Goal: Information Seeking & Learning: Learn about a topic

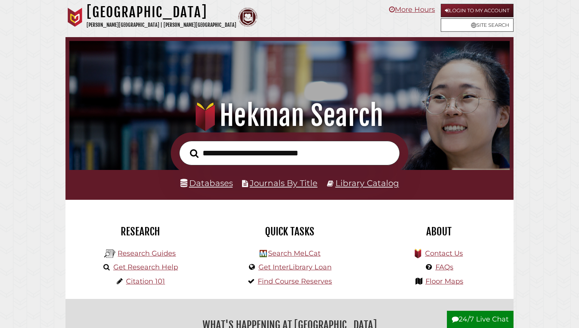
scroll to position [145, 436]
click at [214, 188] on link "Databases" at bounding box center [206, 183] width 52 height 10
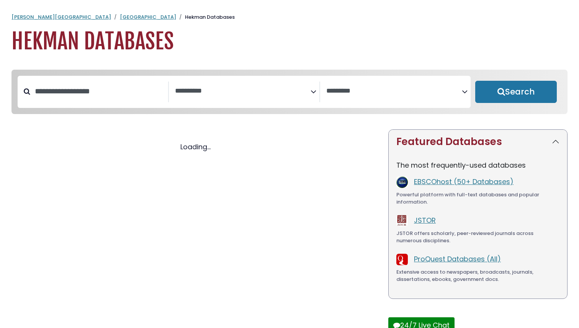
select select "Database Subject Filter"
select select "Database Vendors Filter"
select select "Database Subject Filter"
select select "Database Vendors Filter"
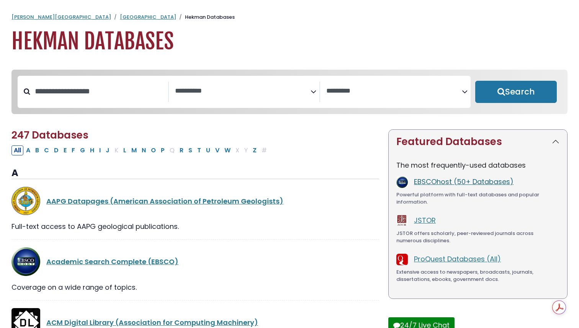
click at [445, 186] on link "EBSCOhost (50+ Databases)" at bounding box center [464, 182] width 100 height 10
